Goal: Task Accomplishment & Management: Manage account settings

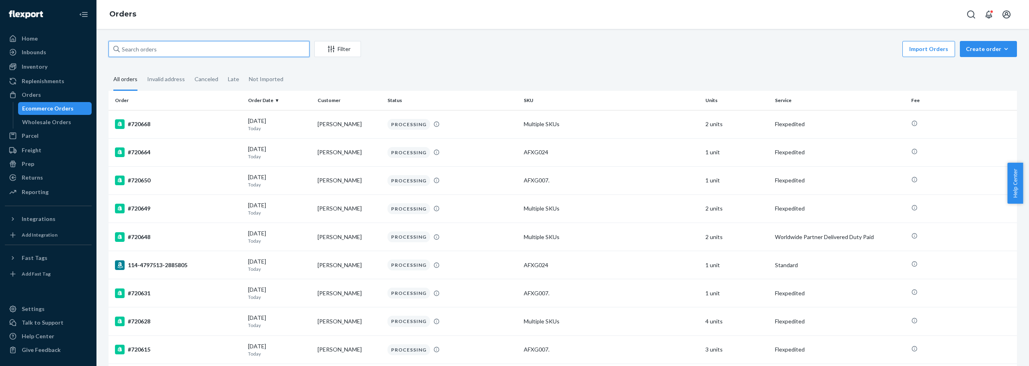
click at [170, 49] on input "text" at bounding box center [209, 49] width 201 height 16
paste input "720631"
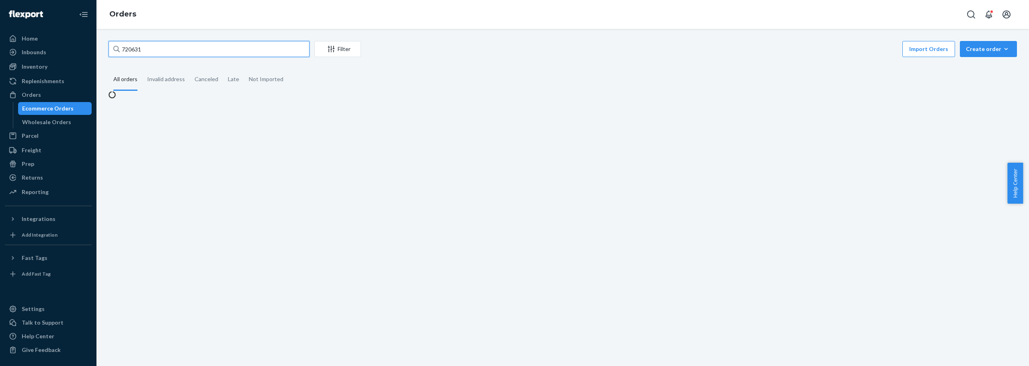
type input "720631"
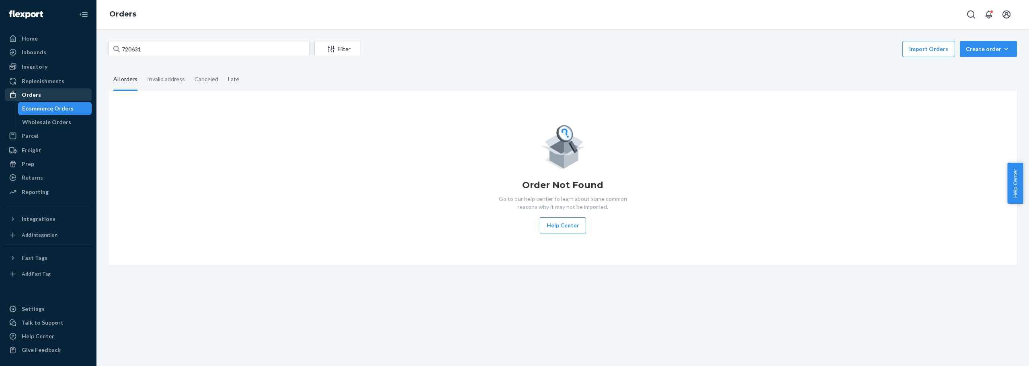
click at [33, 95] on div "Orders" at bounding box center [31, 95] width 19 height 8
click at [27, 39] on div "Home" at bounding box center [30, 39] width 16 height 8
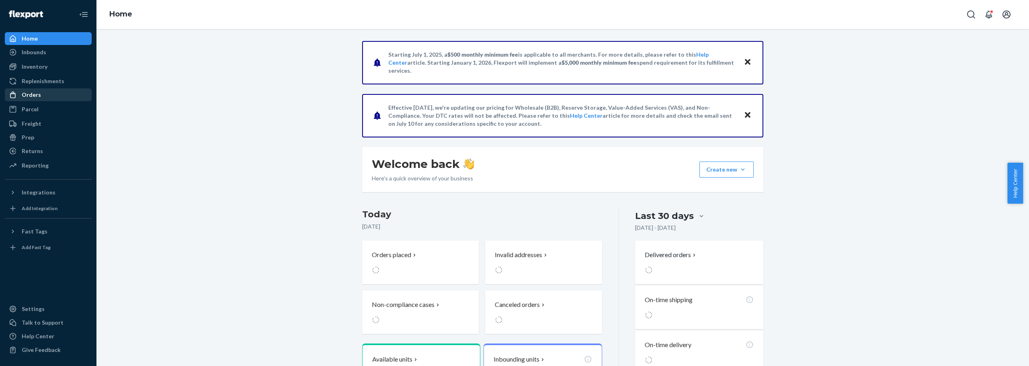
click at [43, 93] on div "Orders" at bounding box center [48, 94] width 85 height 11
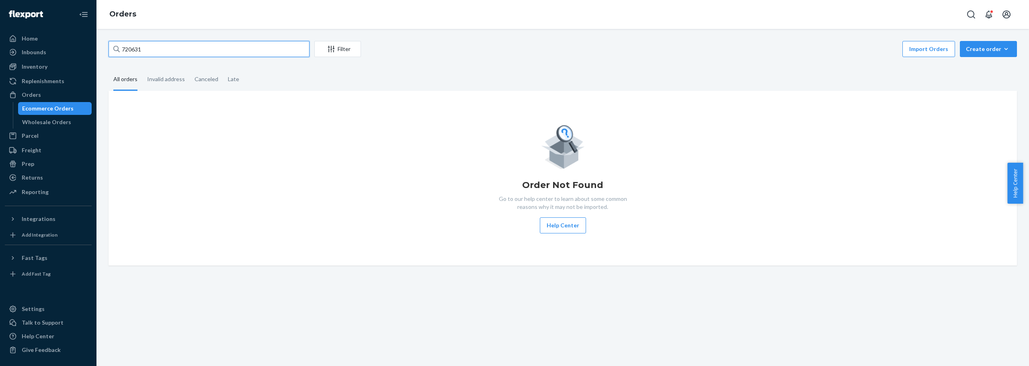
click at [203, 51] on input "720631" at bounding box center [209, 49] width 201 height 16
drag, startPoint x: 169, startPoint y: 53, endPoint x: 117, endPoint y: 57, distance: 52.8
click at [117, 57] on div "720631 Filter Import Orders Create order Ecommerce order Removal order" at bounding box center [563, 50] width 909 height 18
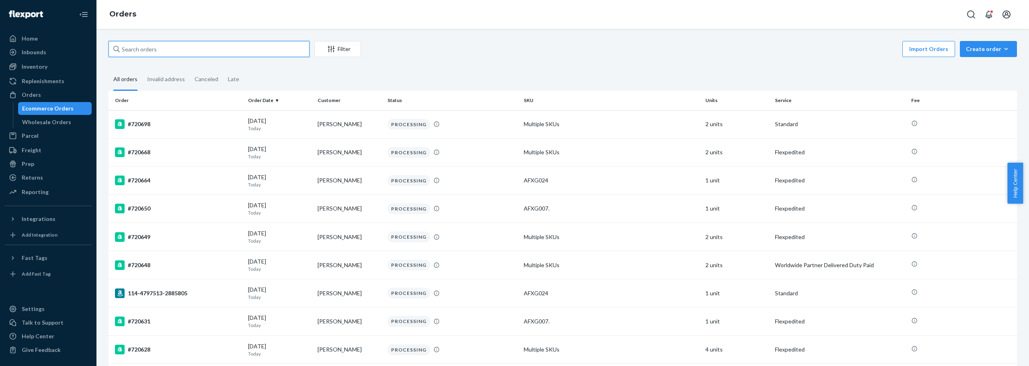
paste input "720631"
type input "720631"
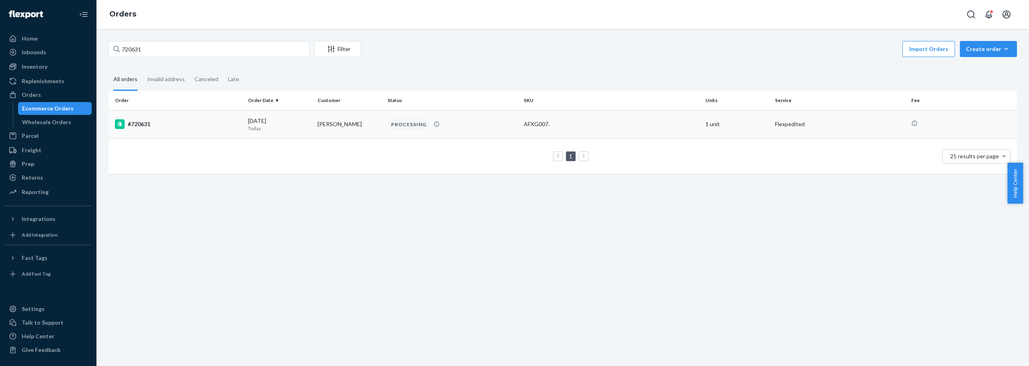
click at [140, 126] on div "#720631" at bounding box center [178, 124] width 127 height 10
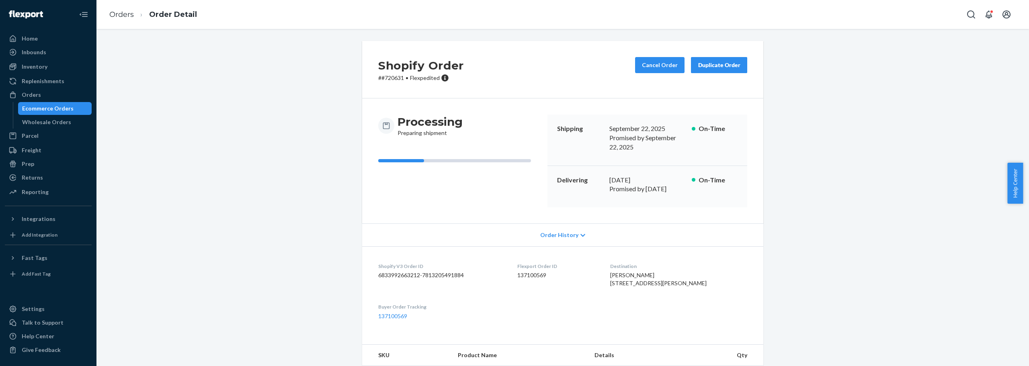
click at [522, 12] on div "Orders Order Detail" at bounding box center [563, 14] width 933 height 29
click at [570, 231] on span "Order History" at bounding box center [559, 235] width 38 height 8
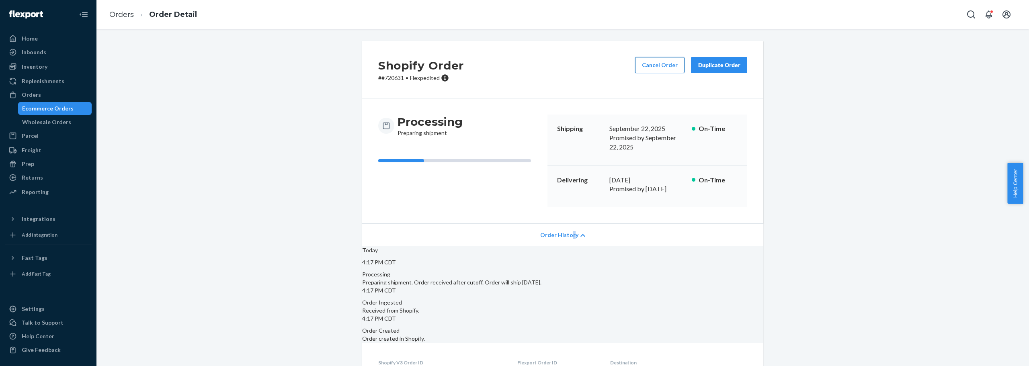
click at [647, 64] on button "Cancel Order" at bounding box center [659, 65] width 49 height 16
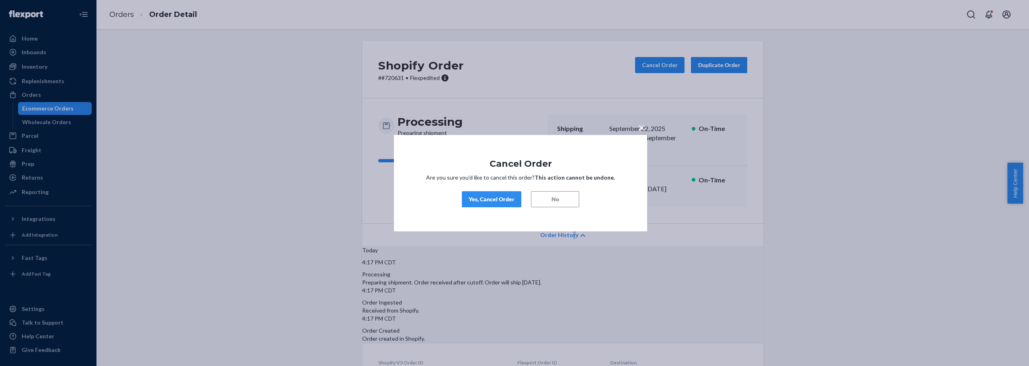
click at [487, 199] on div "Yes, Cancel Order" at bounding box center [492, 199] width 46 height 8
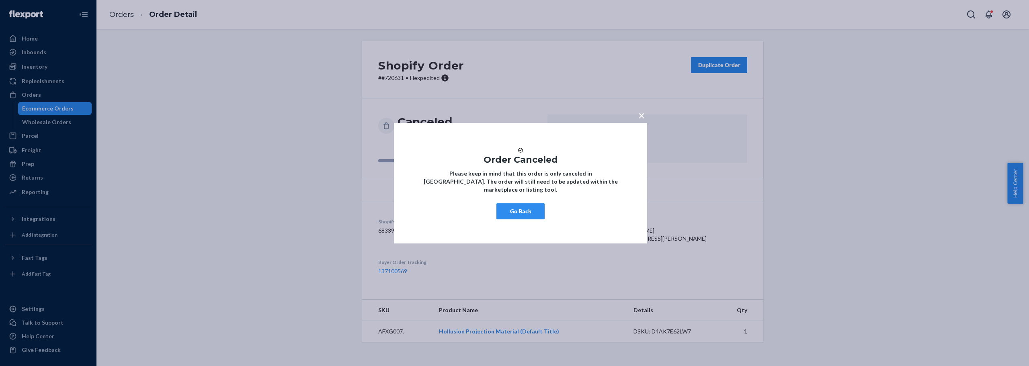
click at [514, 220] on button "Go Back" at bounding box center [521, 211] width 48 height 16
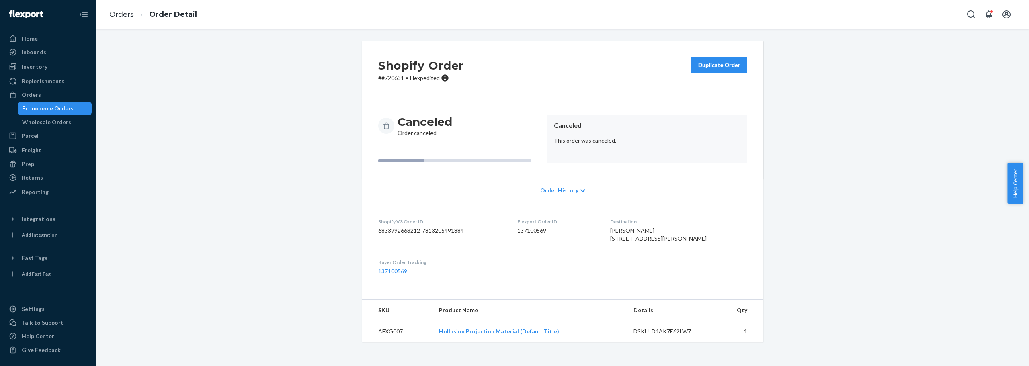
click at [151, 90] on div "Shopify Order # #720631 • Flexpedited Duplicate Order Canceled Order canceled C…" at bounding box center [563, 196] width 921 height 311
